Goal: Register for event/course

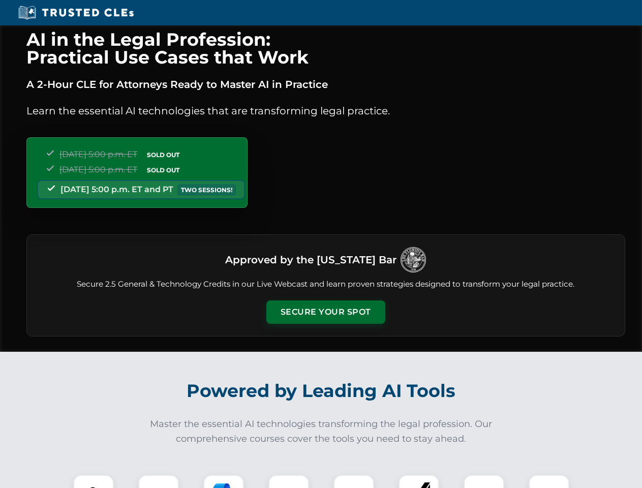
click at [325, 312] on button "Secure Your Spot" at bounding box center [325, 311] width 119 height 23
click at [94, 481] on img at bounding box center [93, 494] width 29 height 29
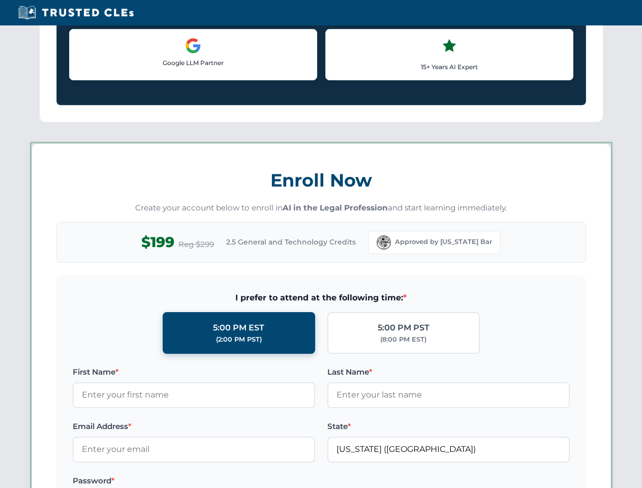
click at [289, 481] on label "Password *" at bounding box center [194, 481] width 243 height 12
